Goal: Find specific page/section

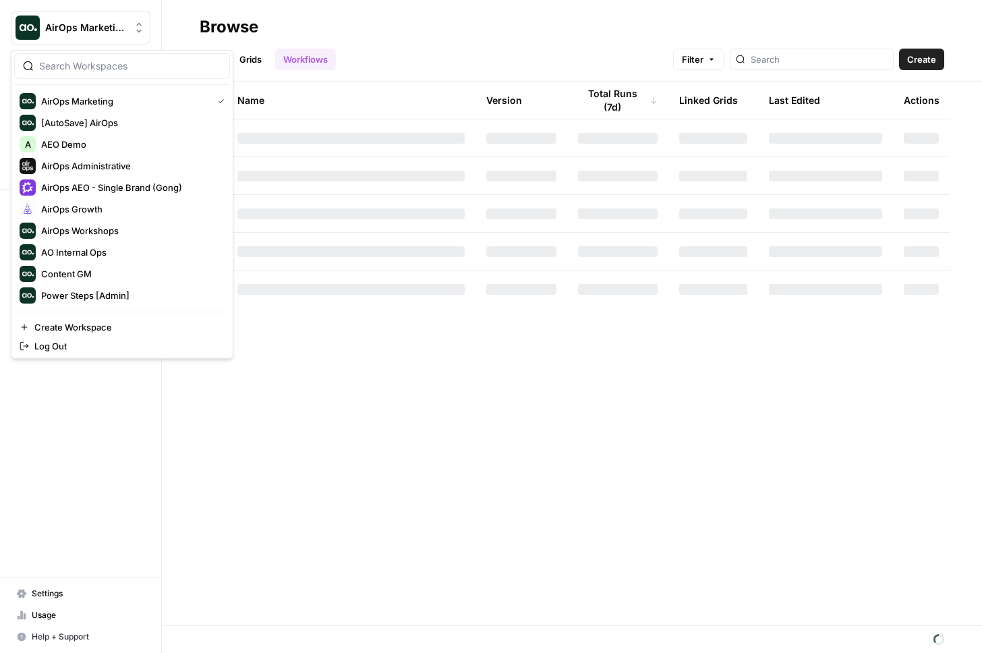
click at [131, 28] on div "AirOps Marketing" at bounding box center [95, 27] width 101 height 13
click at [184, 191] on span "AirOps AEO - Single Brand (Gong)" at bounding box center [130, 187] width 178 height 13
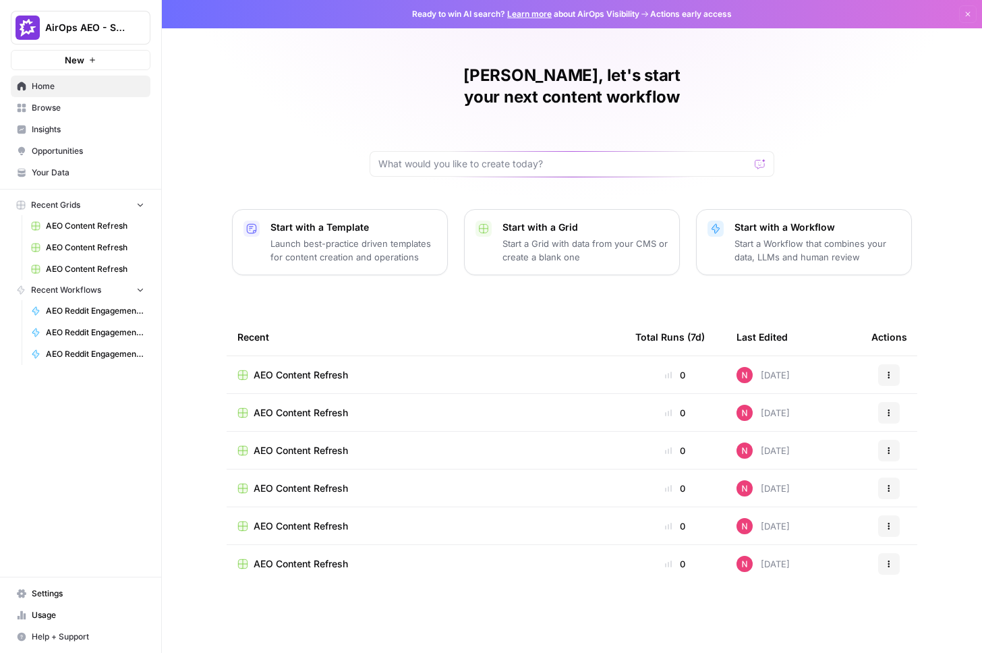
click at [69, 135] on span "Insights" at bounding box center [88, 129] width 113 height 12
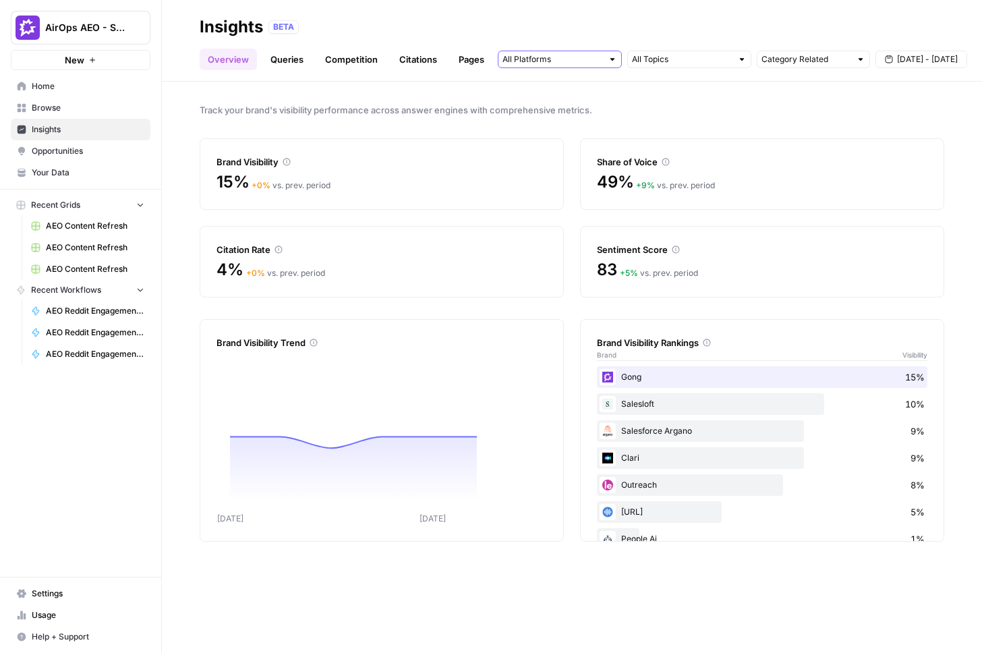
click at [577, 56] on input "text" at bounding box center [553, 59] width 100 height 13
